Goal: Obtain resource: Obtain resource

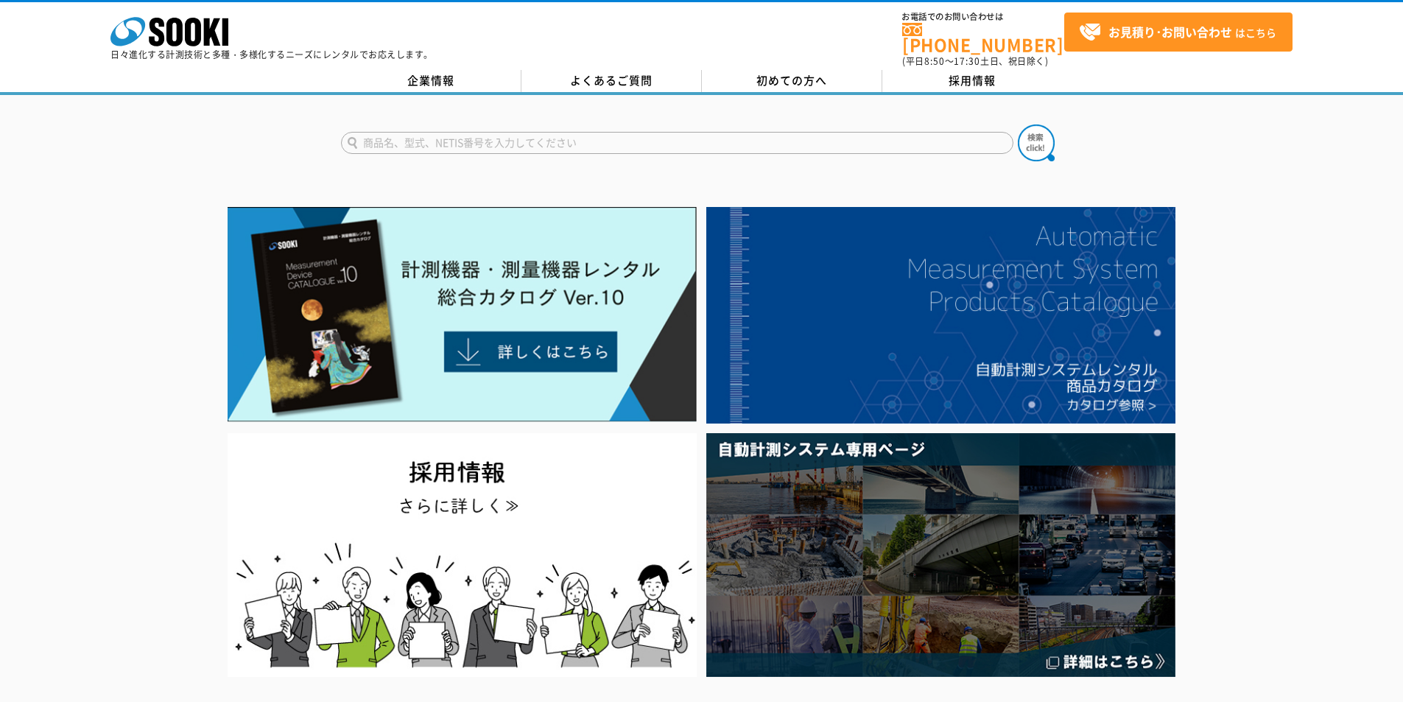
click at [585, 133] on input "text" at bounding box center [677, 143] width 672 height 22
type input "CEM"
click at [1018, 124] on button at bounding box center [1036, 142] width 37 height 37
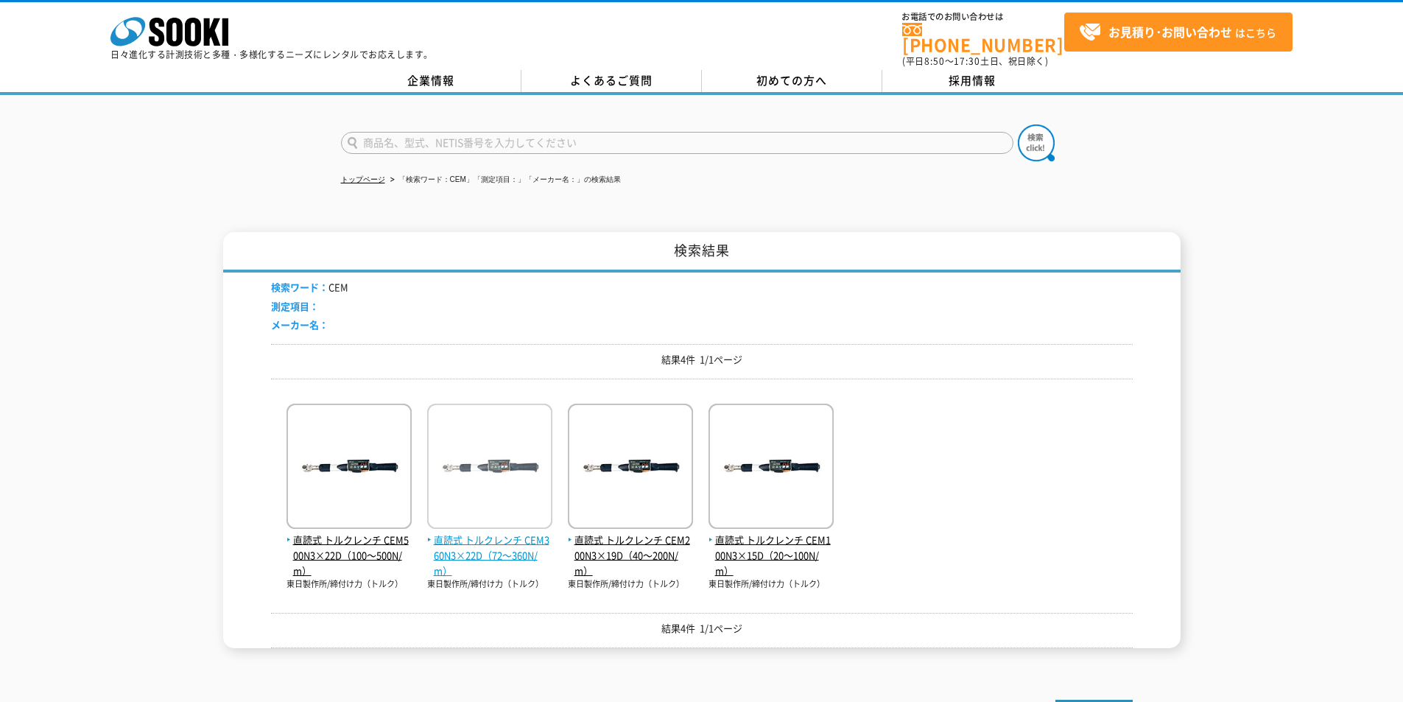
click at [493, 539] on span "直読式 トルクレンチ CEM360N3×22D（72～360N/m）" at bounding box center [489, 555] width 125 height 46
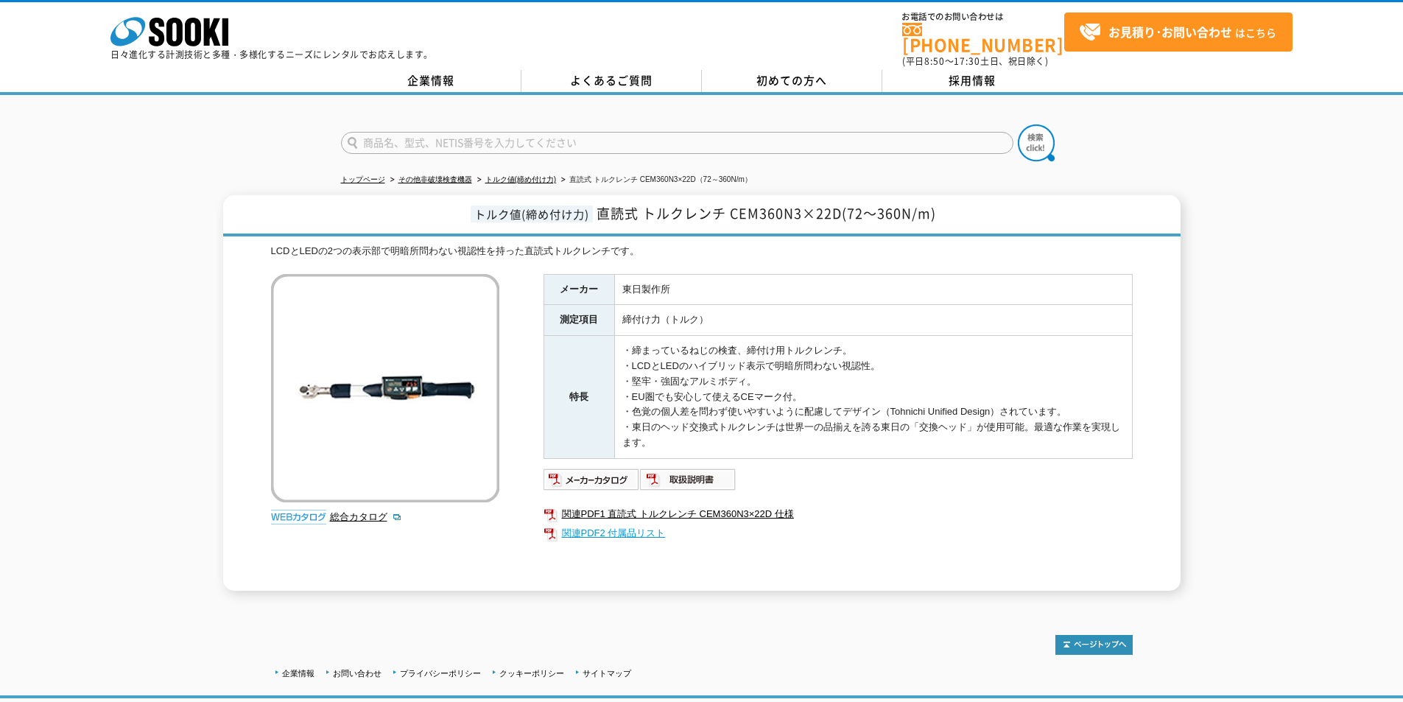
click at [591, 524] on link "関連PDF2 付属品リスト" at bounding box center [837, 533] width 589 height 19
click at [140, 19] on icon at bounding box center [127, 31] width 35 height 29
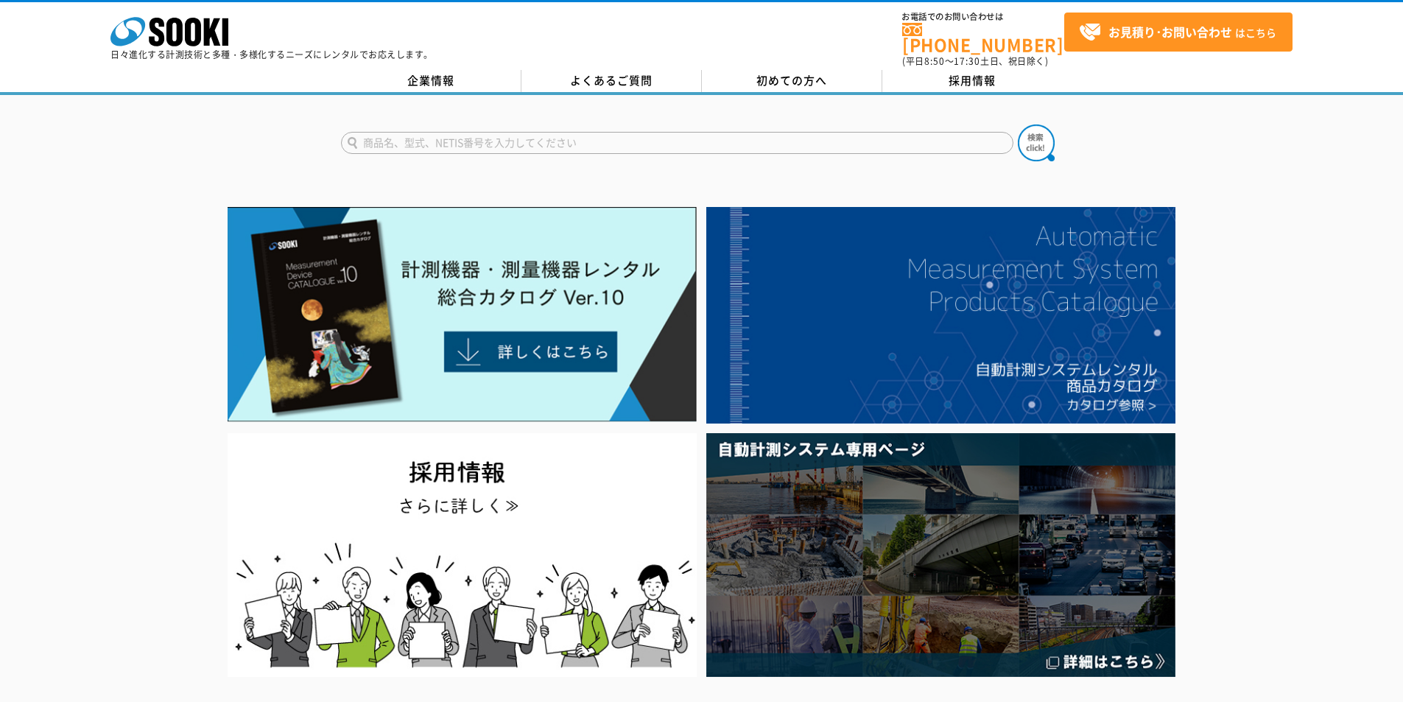
click at [644, 124] on form at bounding box center [702, 144] width 722 height 41
click at [643, 132] on input "text" at bounding box center [677, 143] width 672 height 22
type input "ACBP"
click at [1036, 144] on img at bounding box center [1036, 142] width 37 height 37
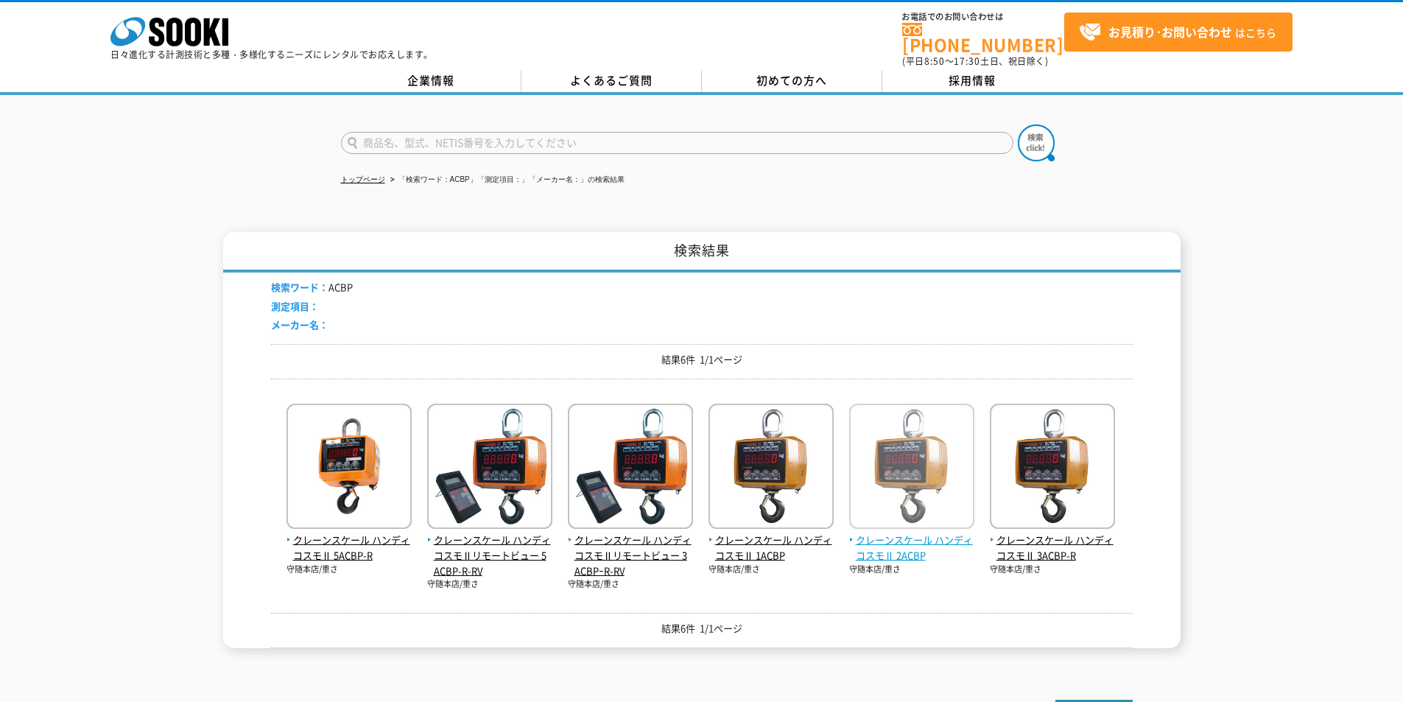
click at [922, 532] on span "クレーンスケール ハンディコスモⅡ 2ACBP" at bounding box center [911, 547] width 125 height 31
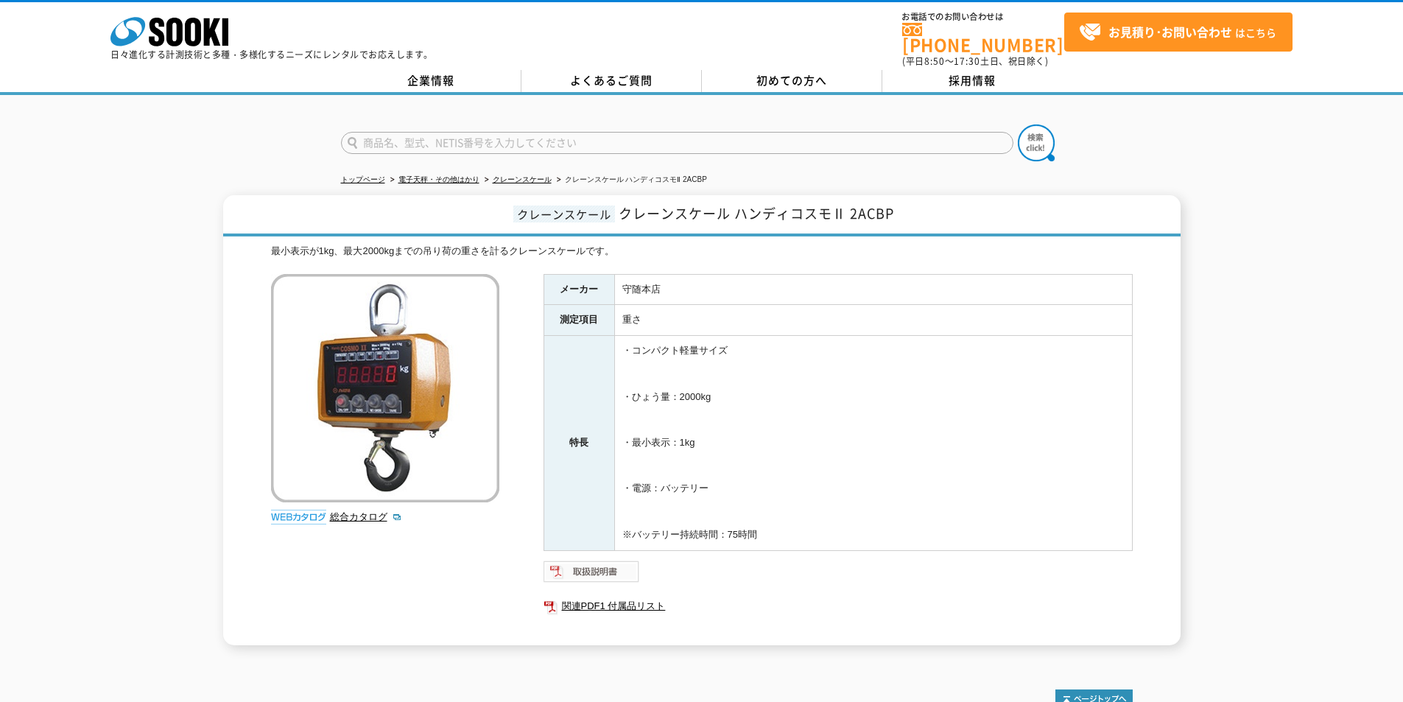
click at [616, 560] on img at bounding box center [591, 572] width 96 height 24
click at [603, 598] on link "関連PDF1 付属品リスト" at bounding box center [837, 605] width 589 height 19
click at [179, 19] on icon at bounding box center [174, 32] width 16 height 29
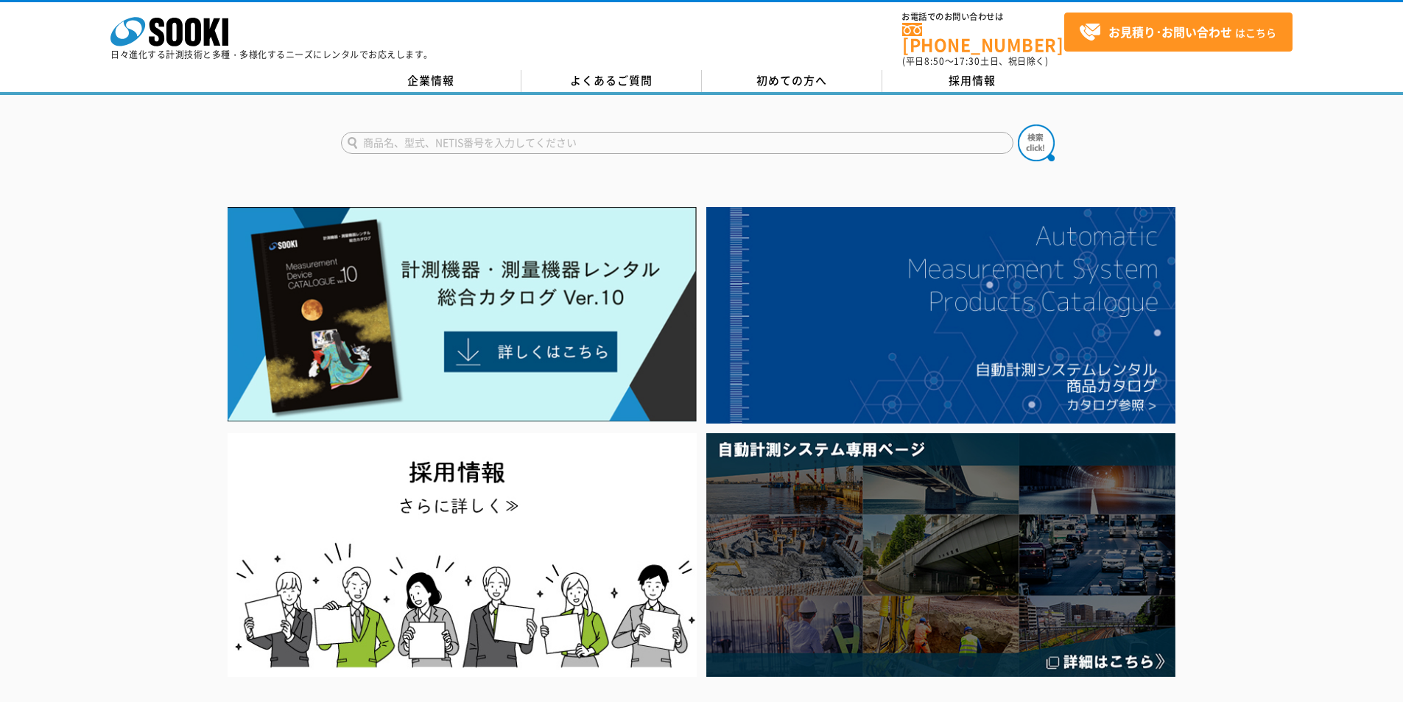
click at [520, 135] on input "text" at bounding box center [677, 143] width 672 height 22
click at [591, 173] on div "2ACBP" at bounding box center [481, 182] width 278 height 18
type input "2ACBP"
click at [1038, 139] on img at bounding box center [1036, 142] width 37 height 37
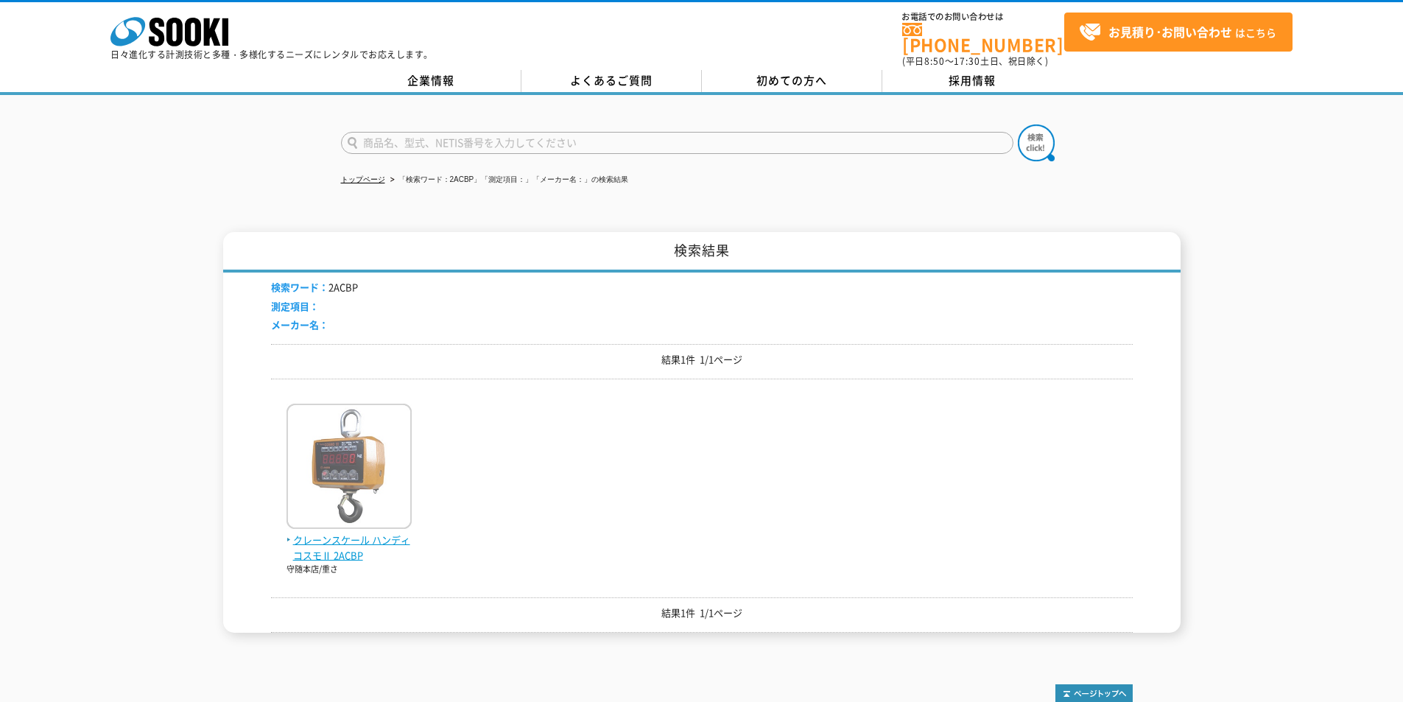
click at [337, 518] on img at bounding box center [348, 468] width 125 height 129
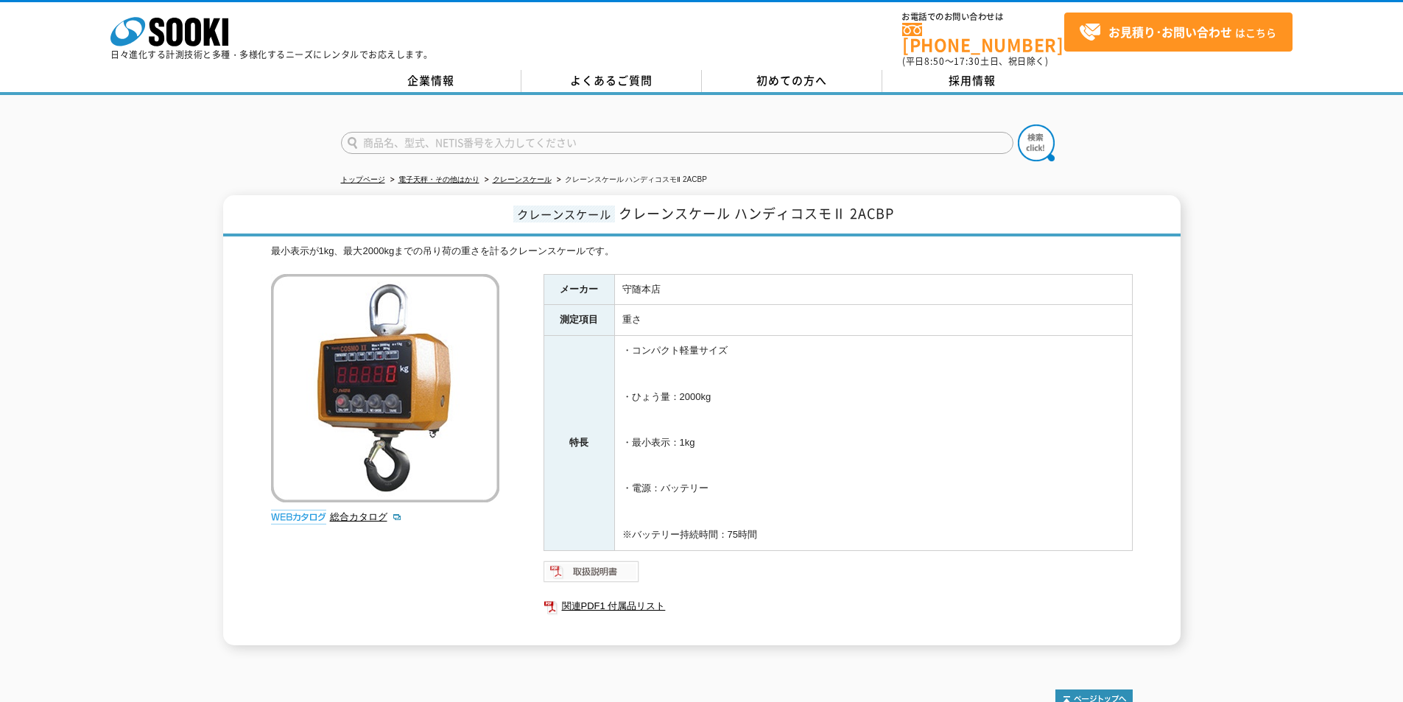
click at [585, 560] on img at bounding box center [591, 572] width 96 height 24
click at [204, 26] on polygon at bounding box center [212, 31] width 17 height 27
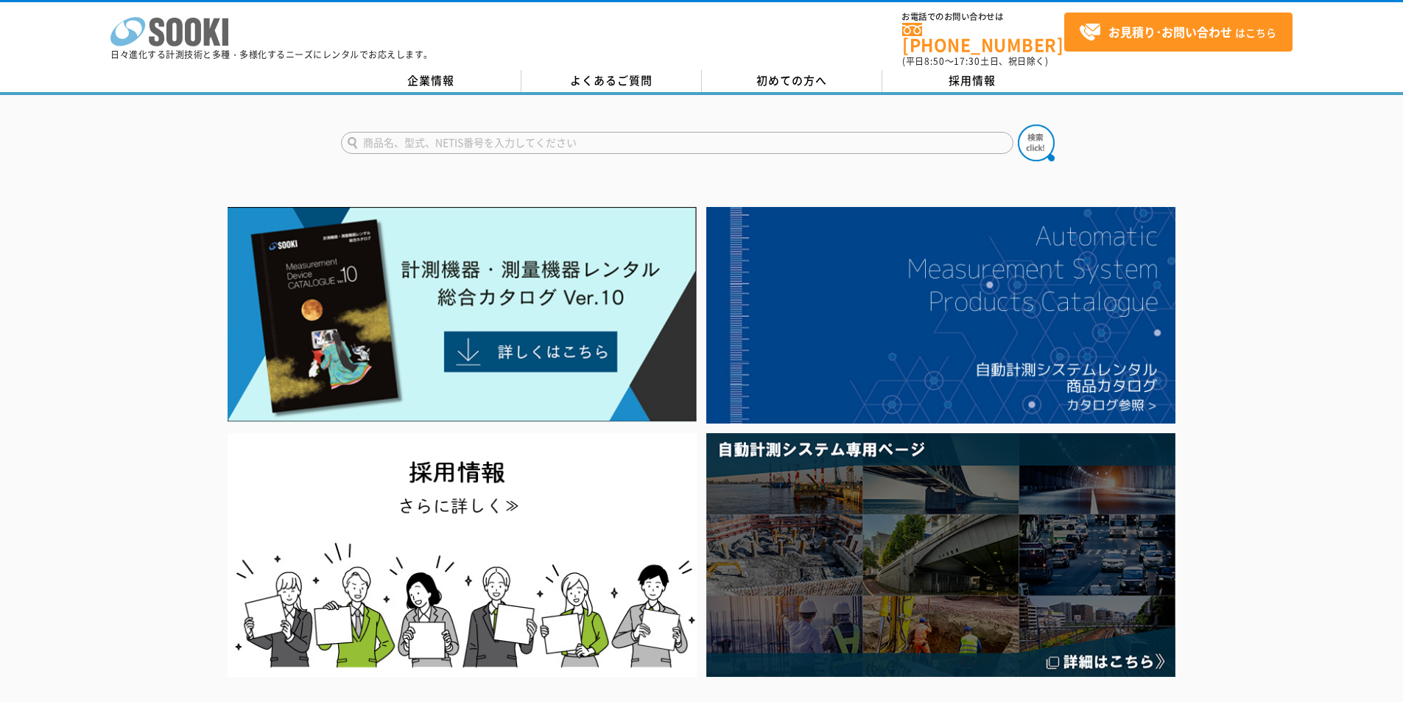
click at [189, 31] on icon at bounding box center [193, 32] width 16 height 29
